Goal: Information Seeking & Learning: Learn about a topic

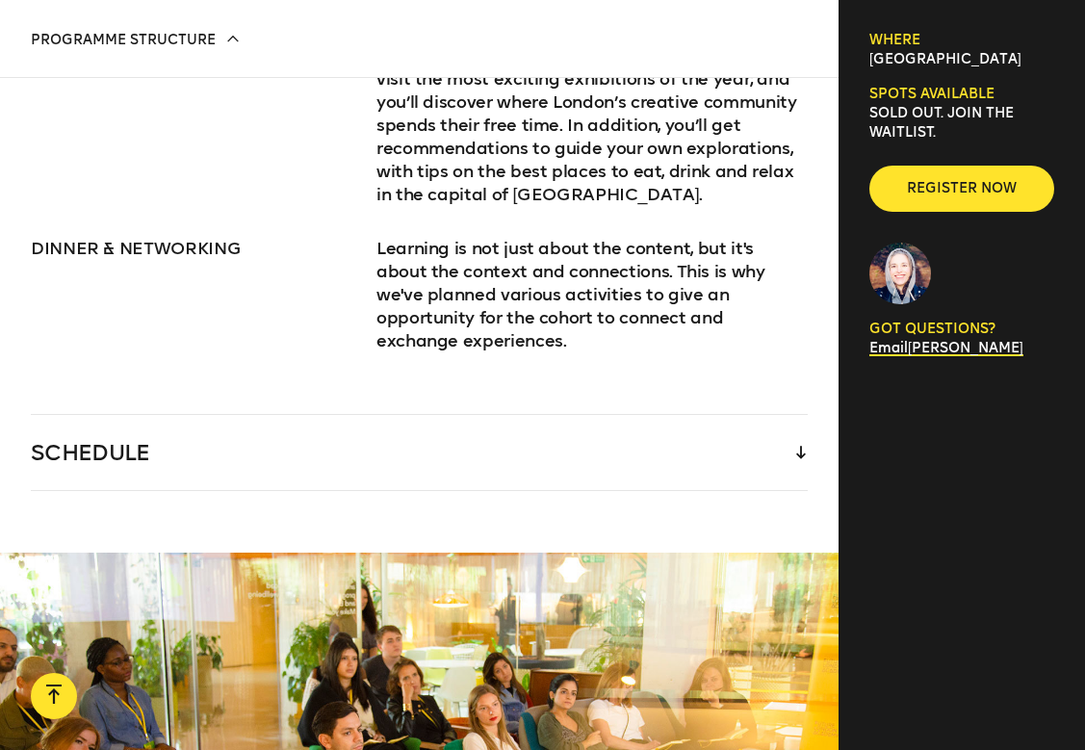
scroll to position [2909, 0]
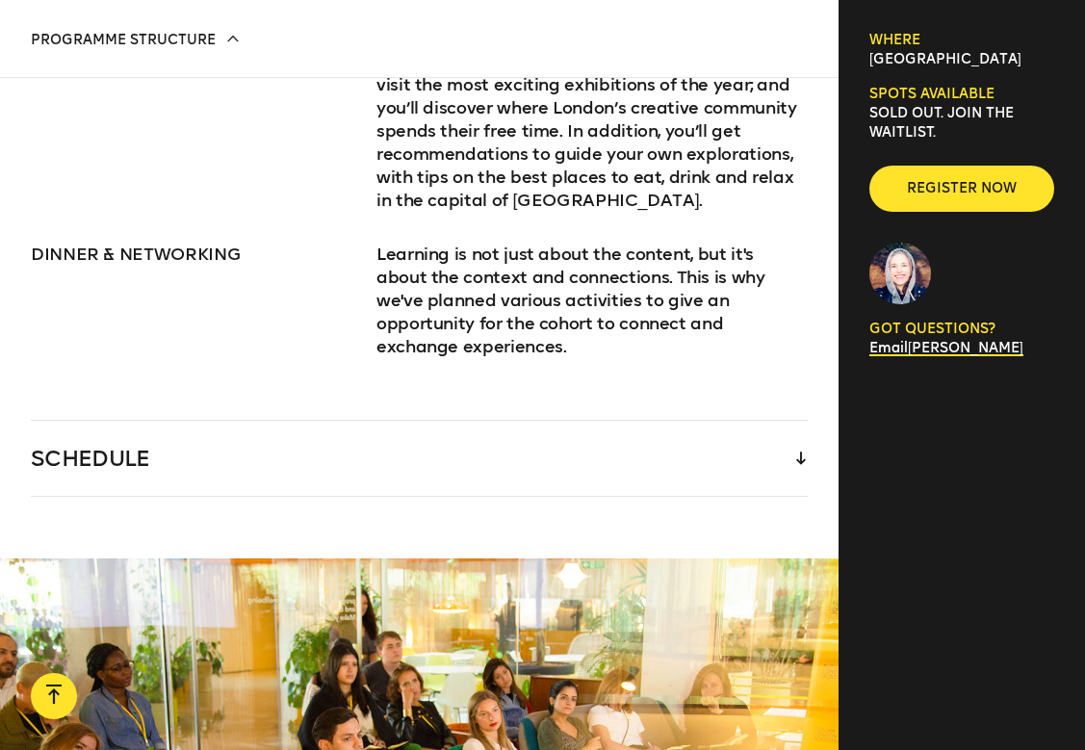
click at [795, 421] on div "SCHEDULE" at bounding box center [419, 458] width 777 height 75
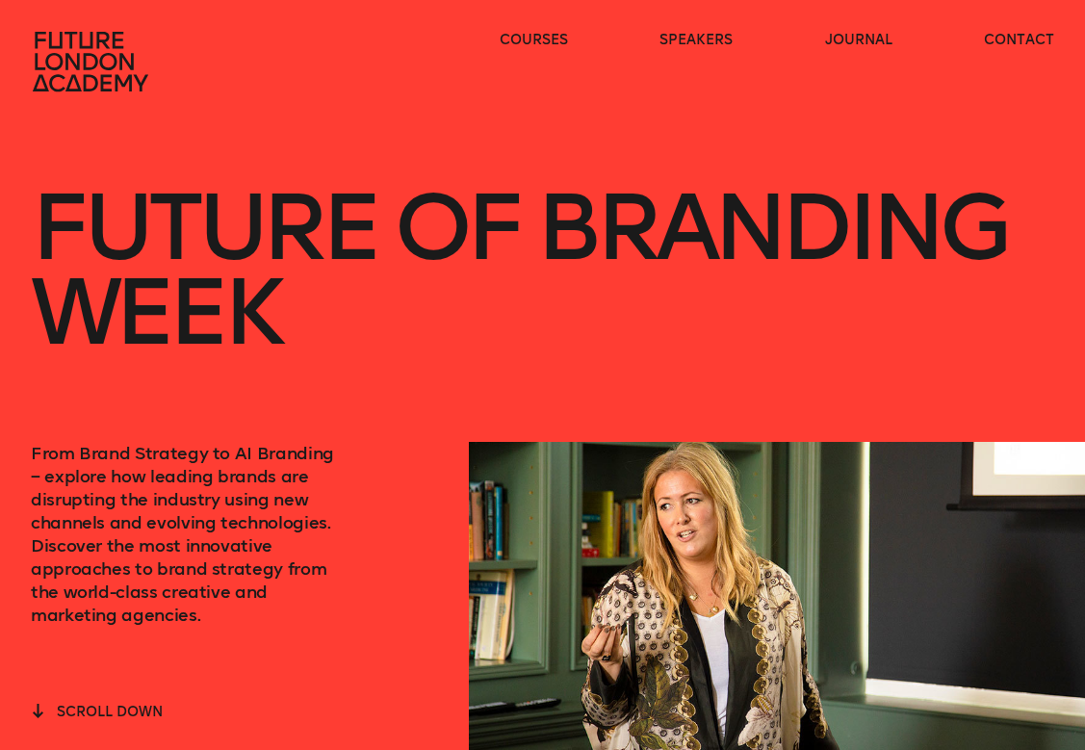
scroll to position [0, 0]
click at [96, 71] on icon at bounding box center [92, 62] width 123 height 62
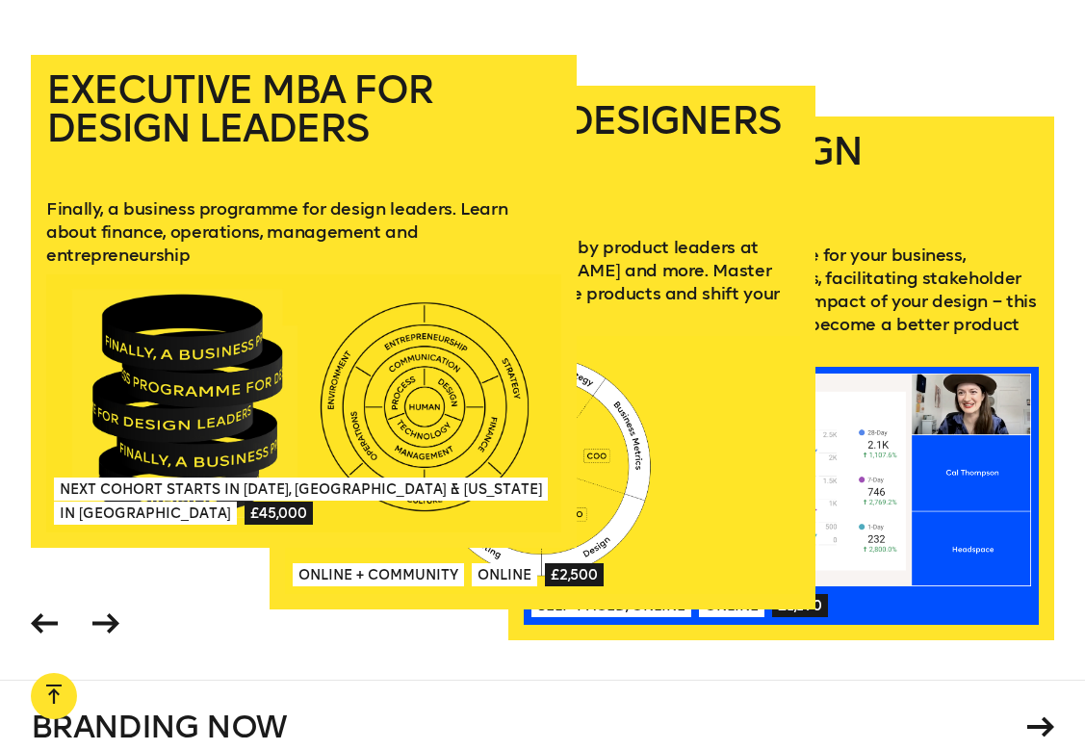
scroll to position [2469, 0]
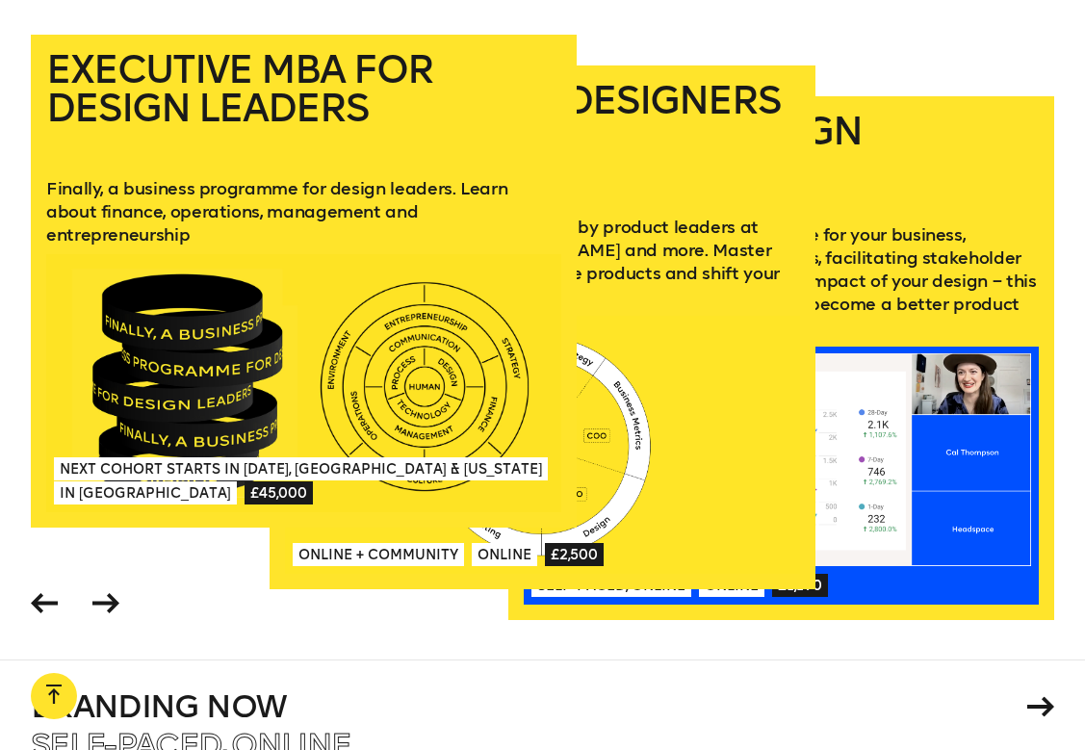
click at [741, 222] on link "Mini-MBA for Designers A practical business course taught by product leaders at…" at bounding box center [543, 327] width 546 height 524
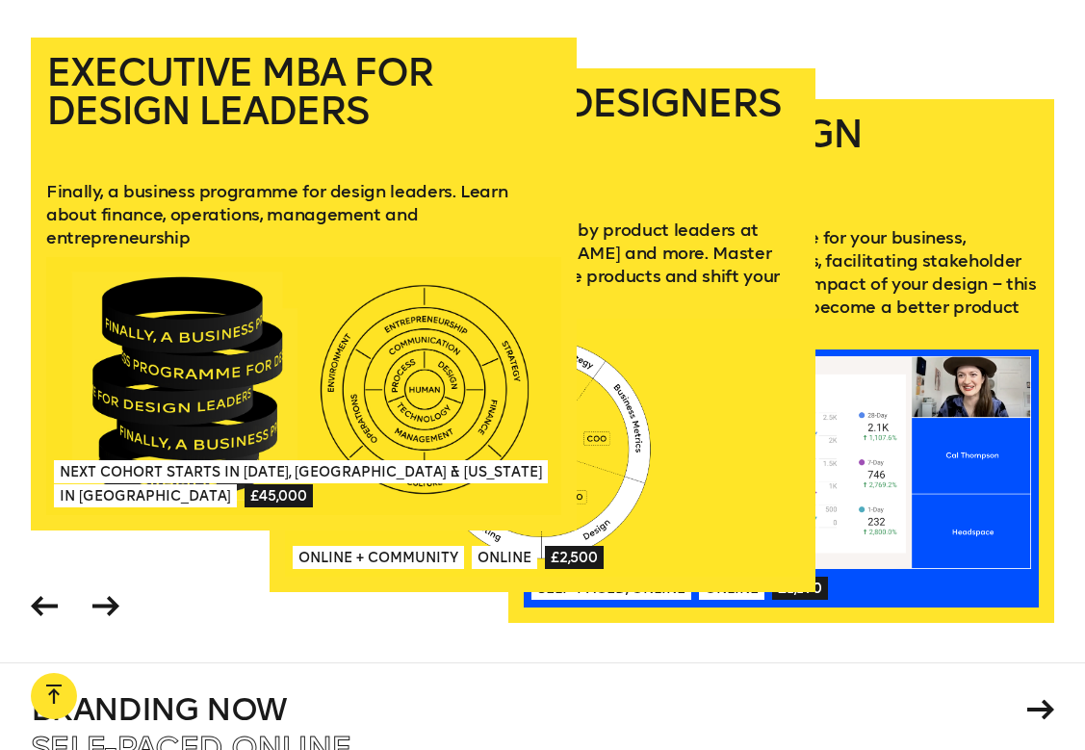
scroll to position [2468, 0]
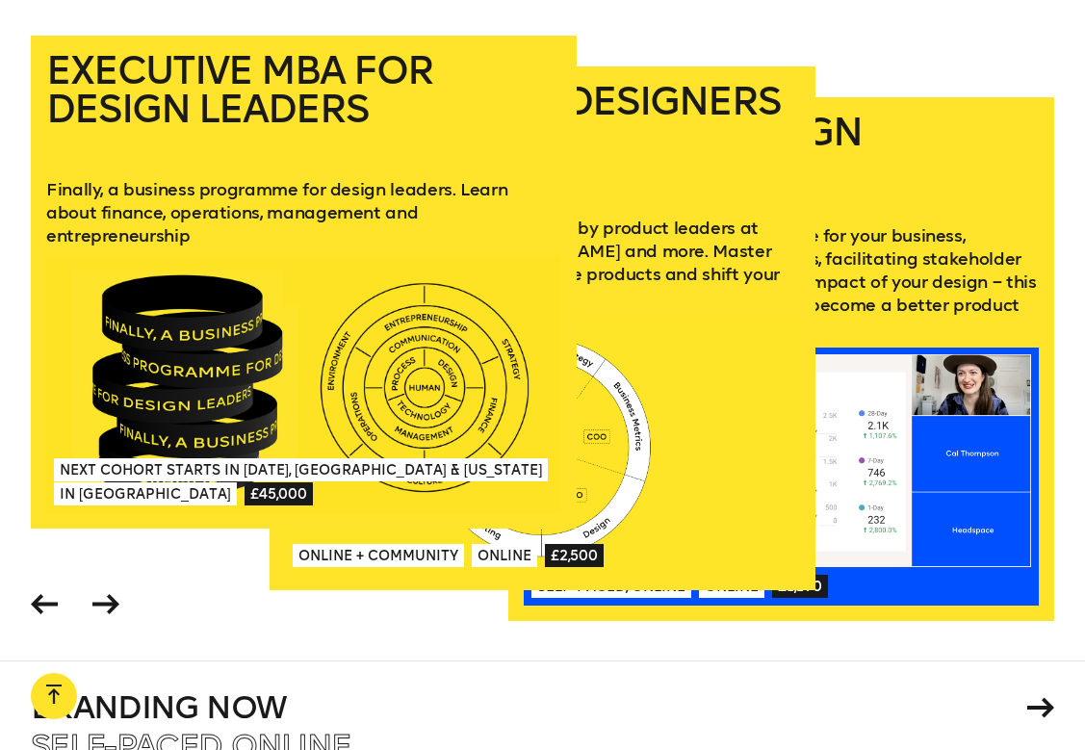
click at [110, 606] on icon at bounding box center [105, 604] width 27 height 20
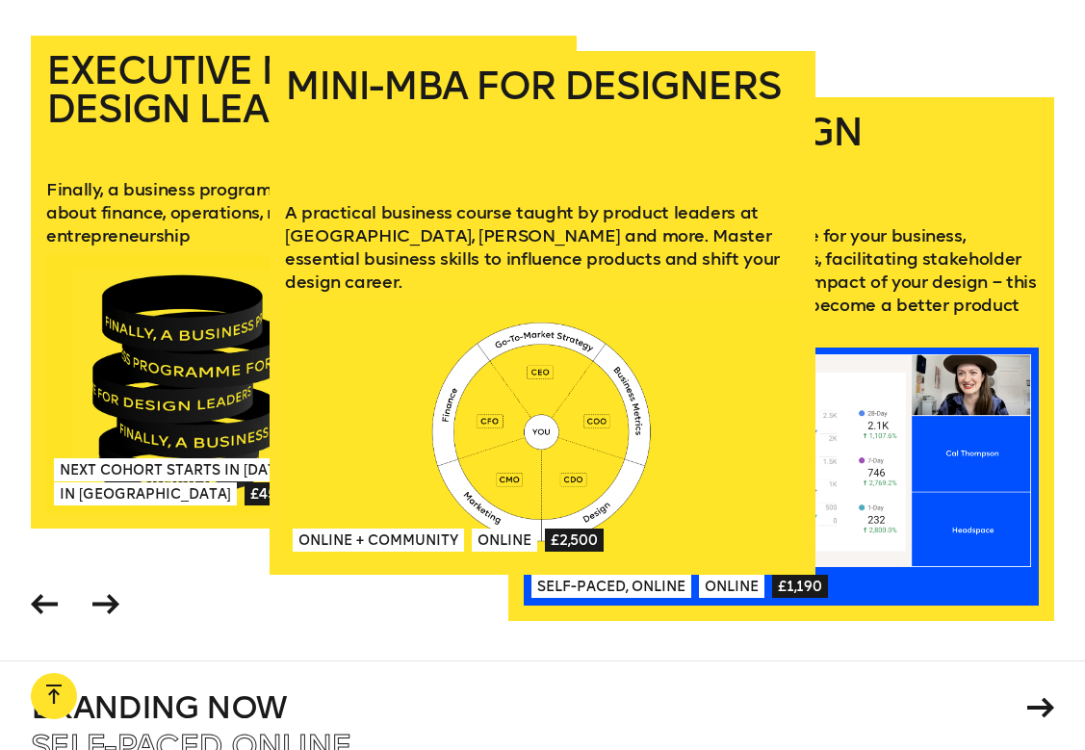
click at [40, 606] on icon at bounding box center [44, 604] width 27 height 20
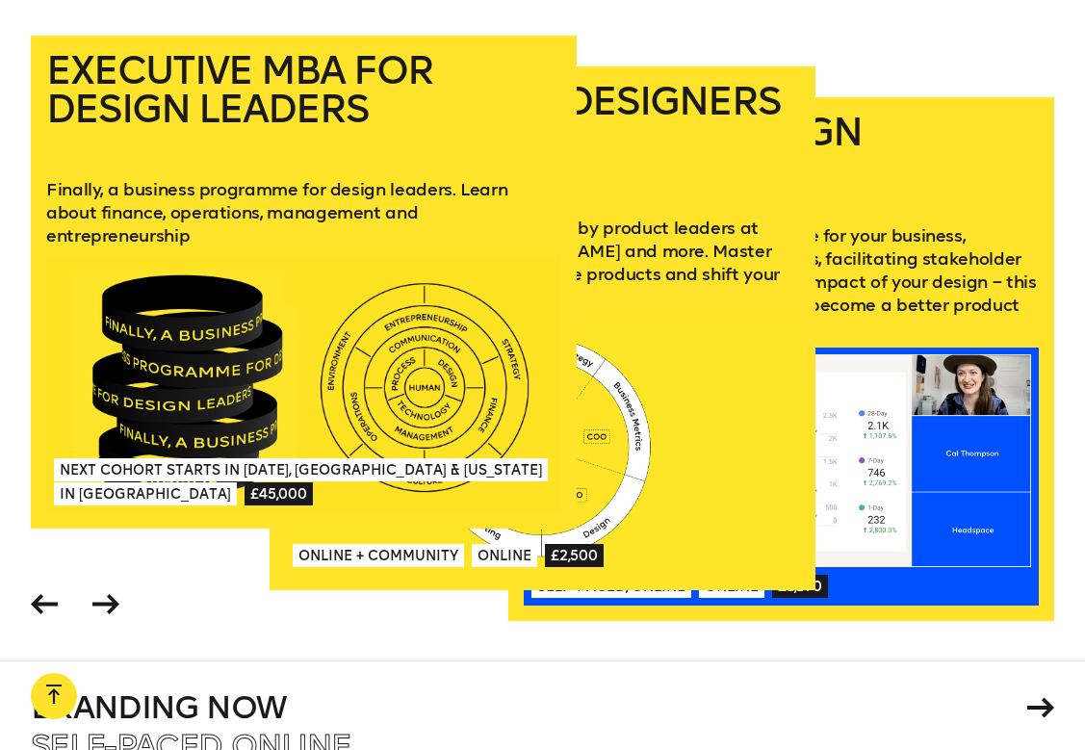
click at [104, 606] on icon at bounding box center [105, 604] width 27 height 20
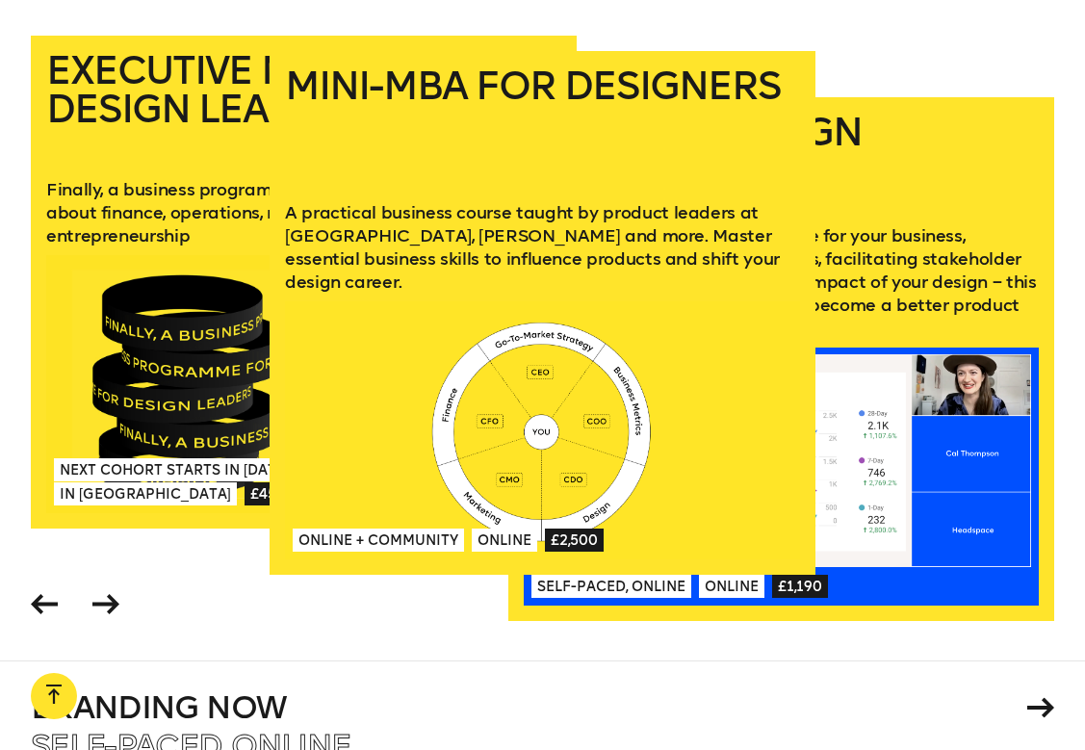
click at [104, 606] on icon at bounding box center [105, 604] width 27 height 20
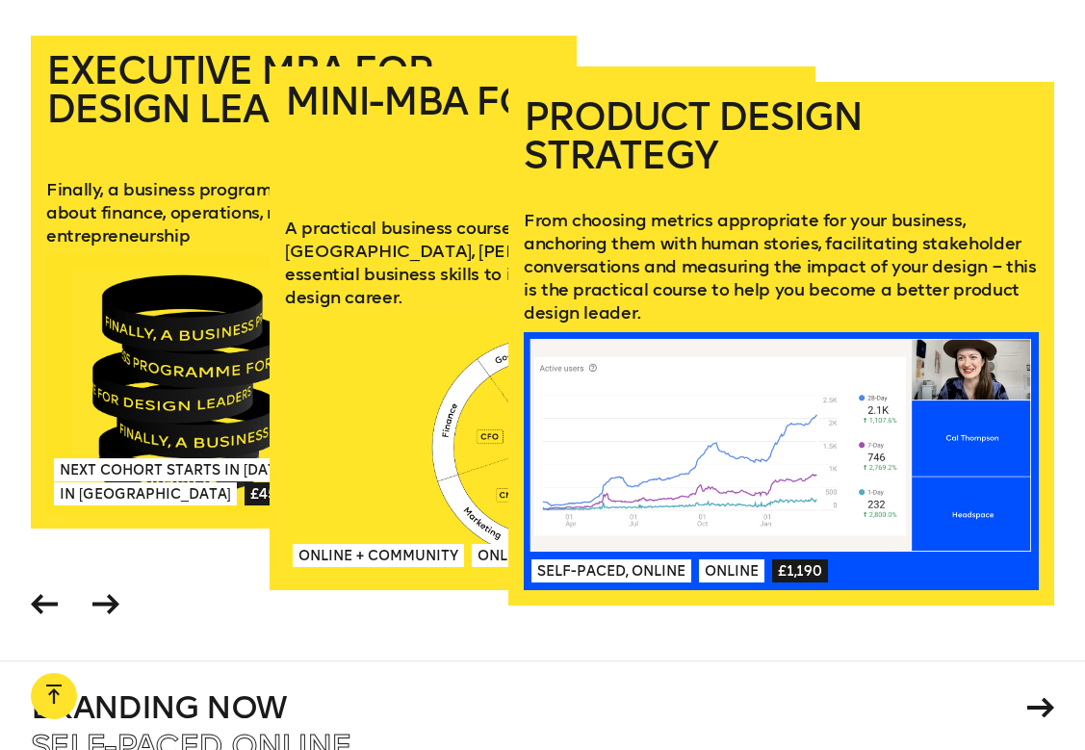
click at [41, 603] on icon at bounding box center [44, 604] width 27 height 20
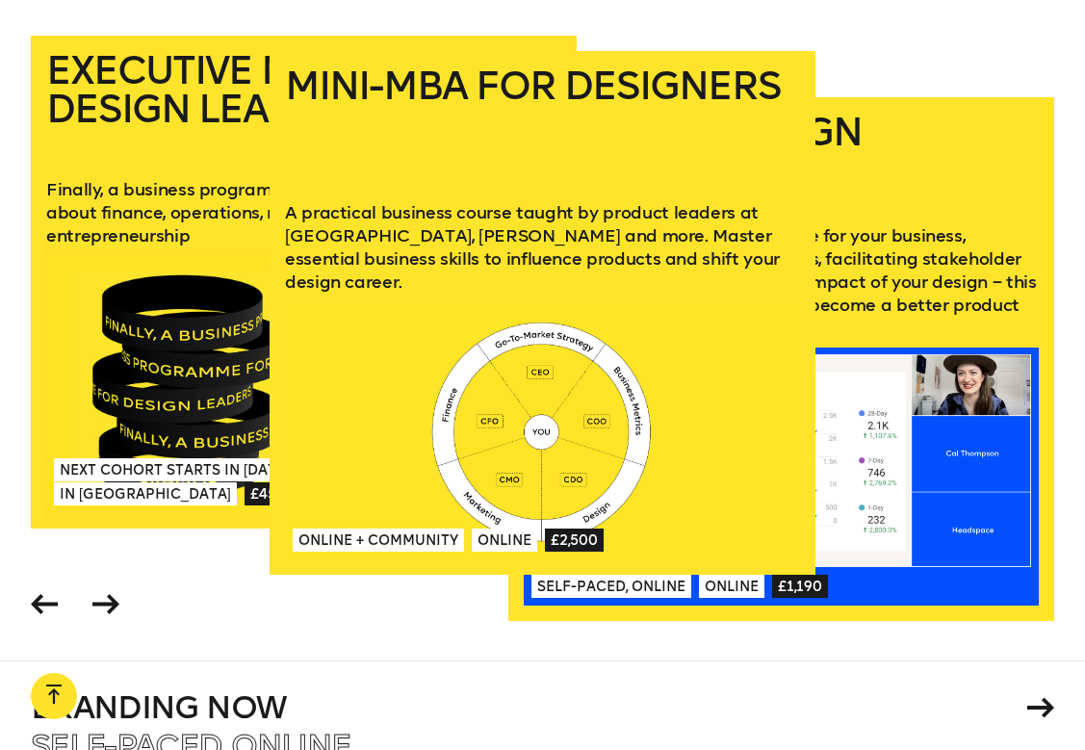
click at [41, 603] on icon at bounding box center [44, 604] width 27 height 20
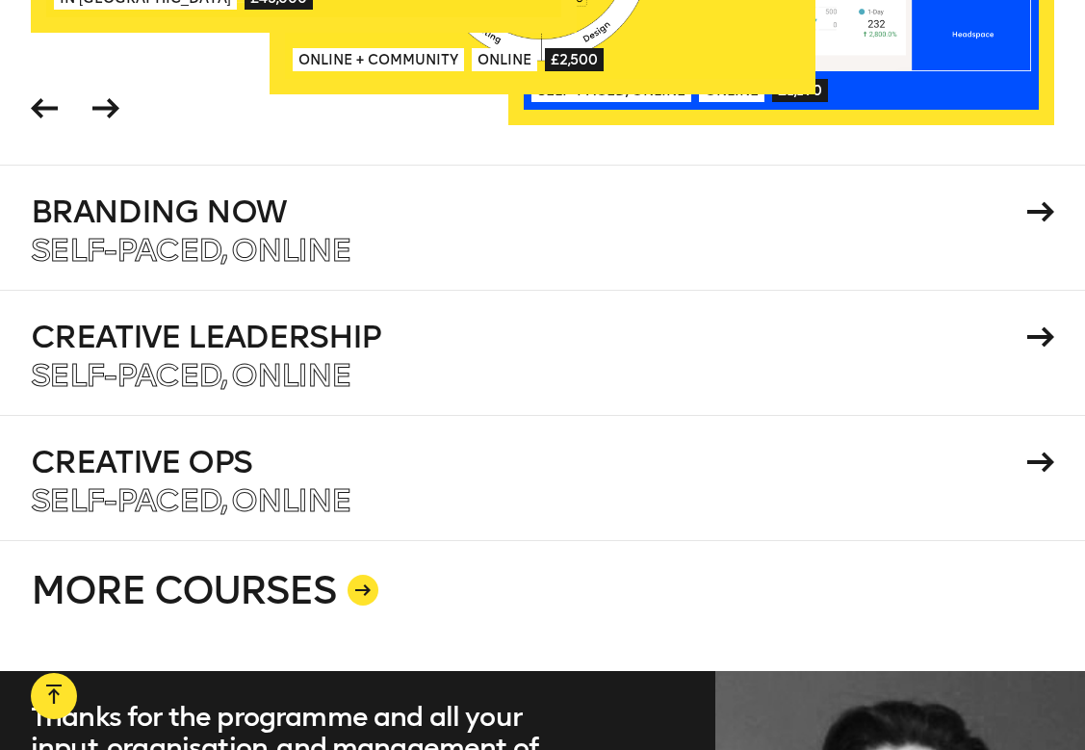
scroll to position [2967, 0]
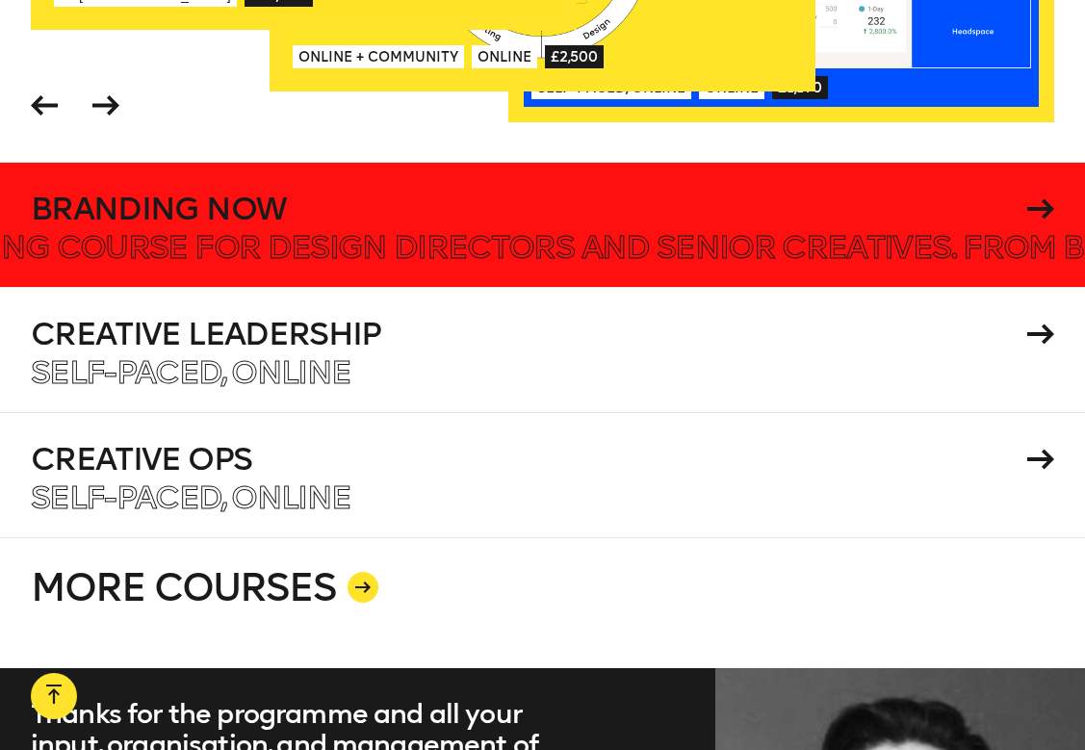
click at [531, 211] on h4 "Branding Now" at bounding box center [526, 209] width 990 height 31
